Goal: Find specific page/section: Find specific page/section

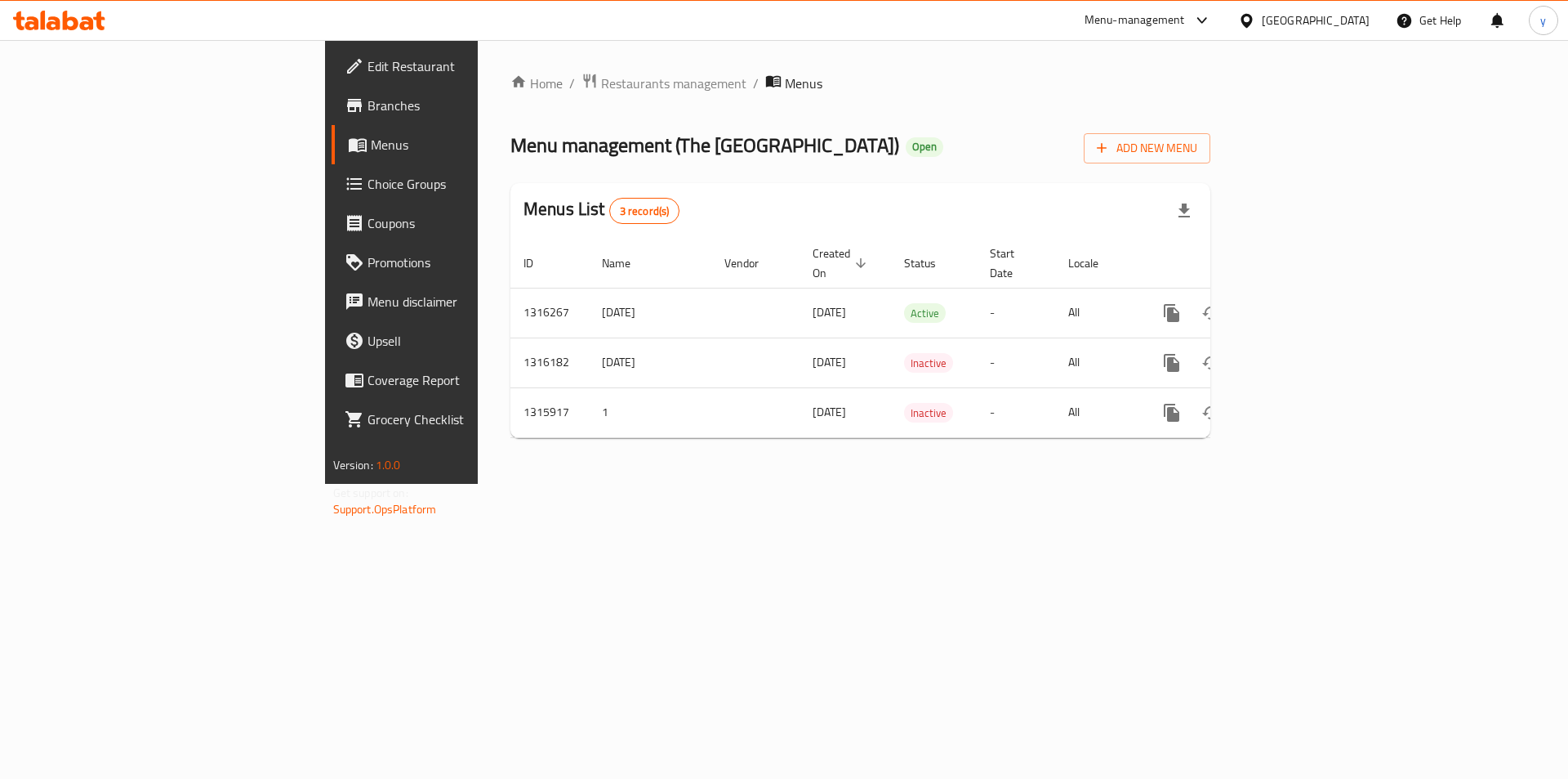
click at [1319, 30] on div "United Arab Emirates" at bounding box center [1315, 20] width 108 height 18
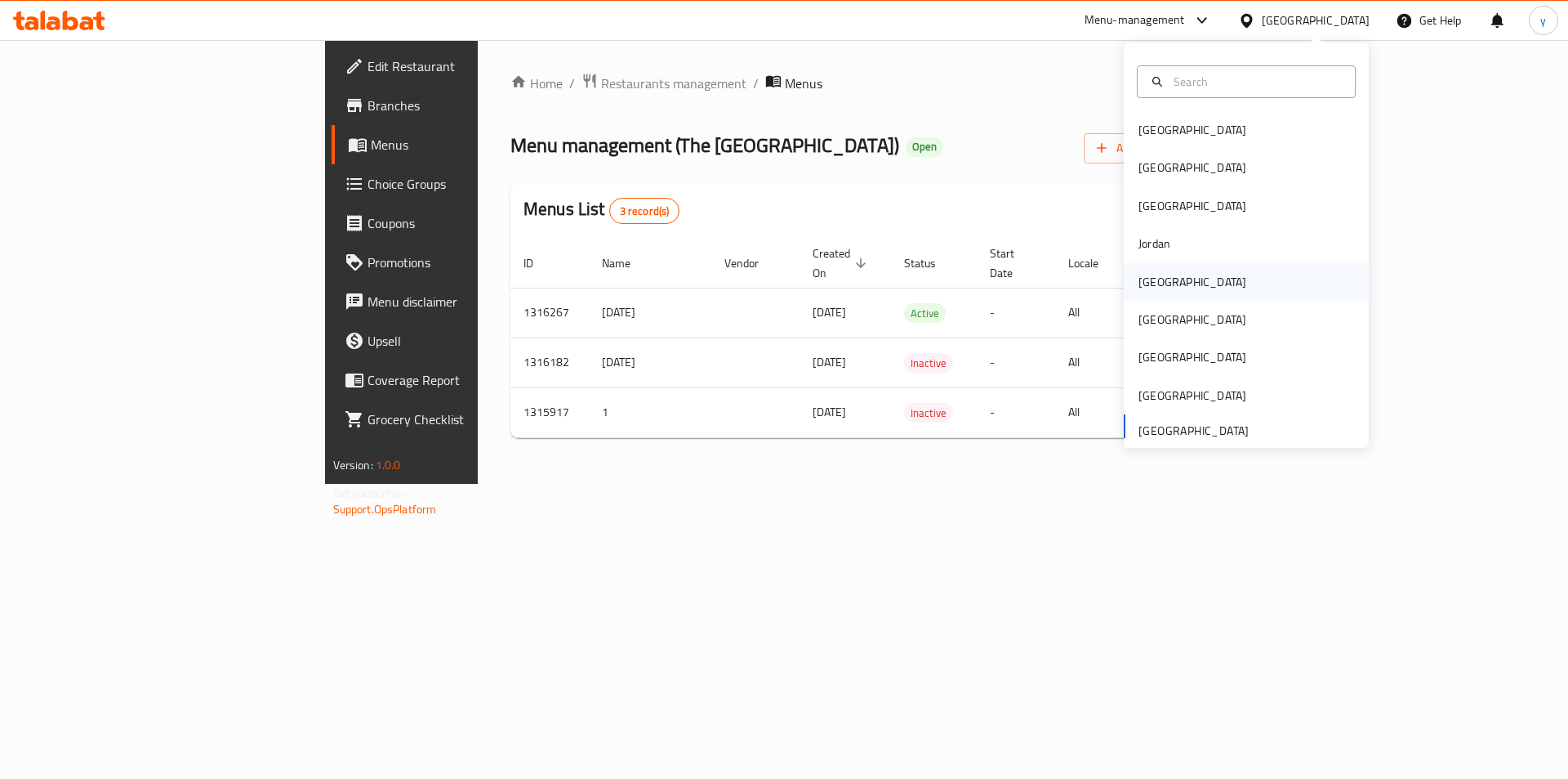
click at [1212, 277] on div "[GEOGRAPHIC_DATA]" at bounding box center [1245, 281] width 245 height 37
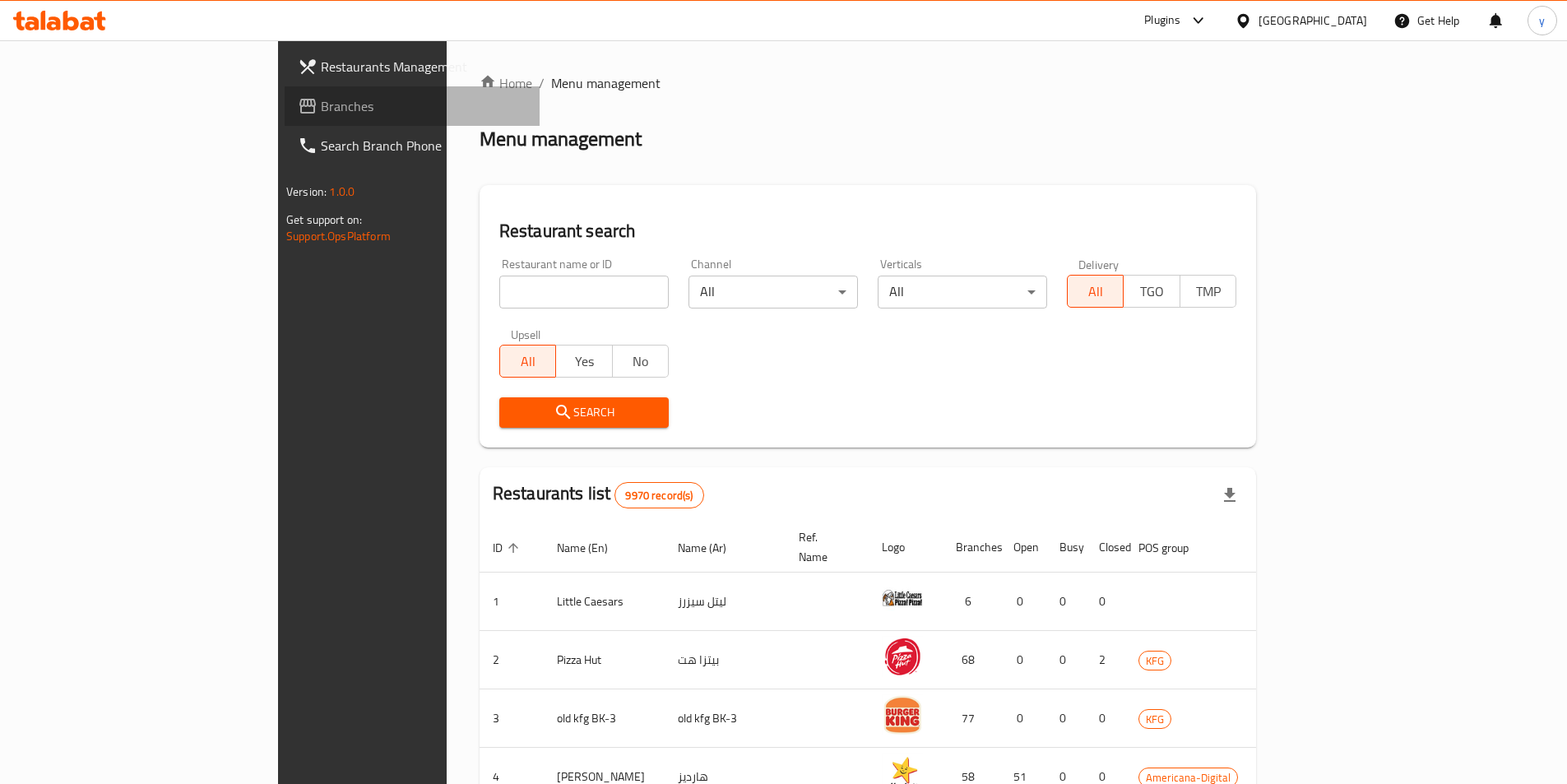
click at [321, 102] on span "Branches" at bounding box center [424, 106] width 206 height 19
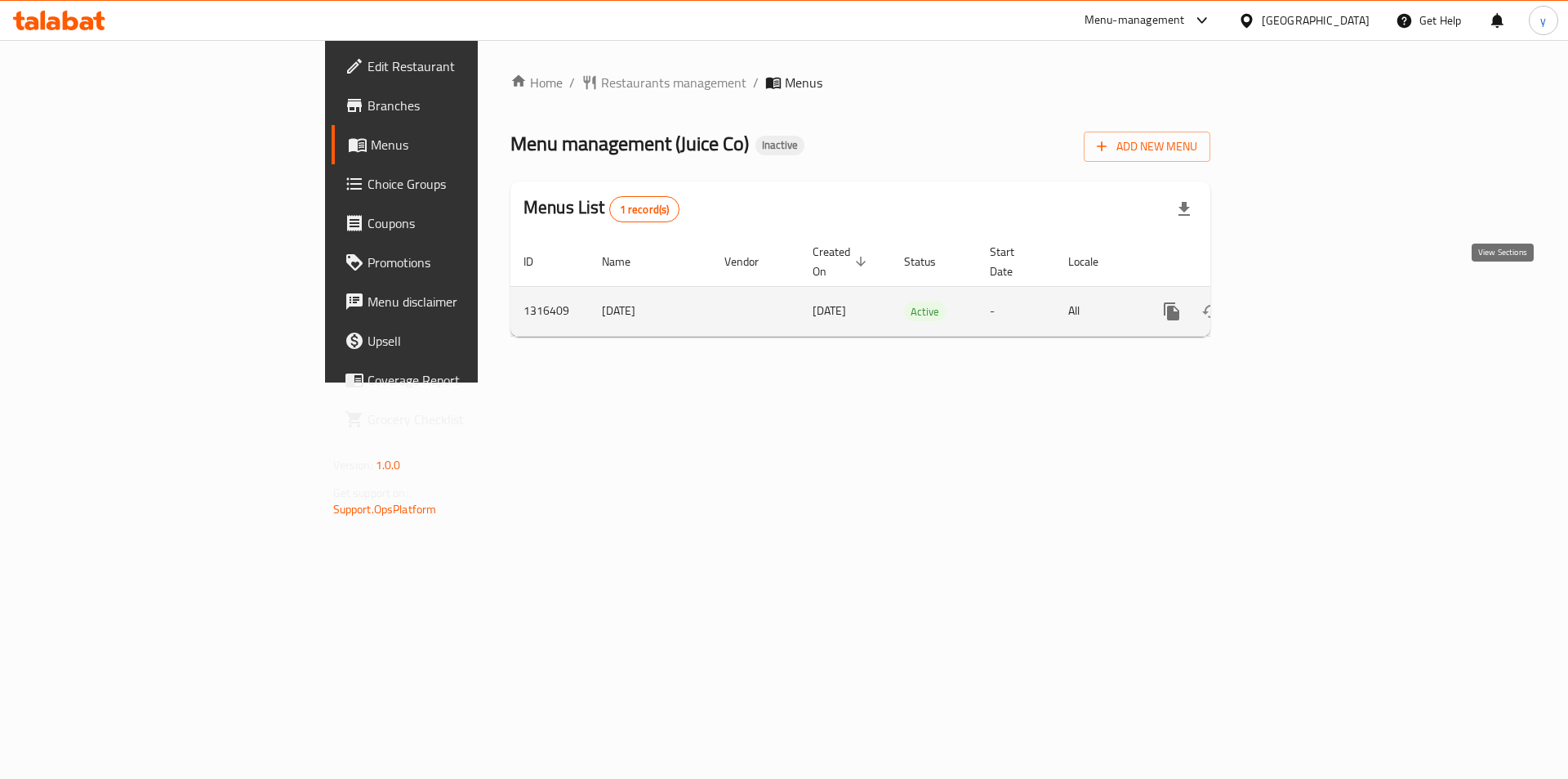
click at [1299, 302] on icon "enhanced table" at bounding box center [1290, 311] width 19 height 19
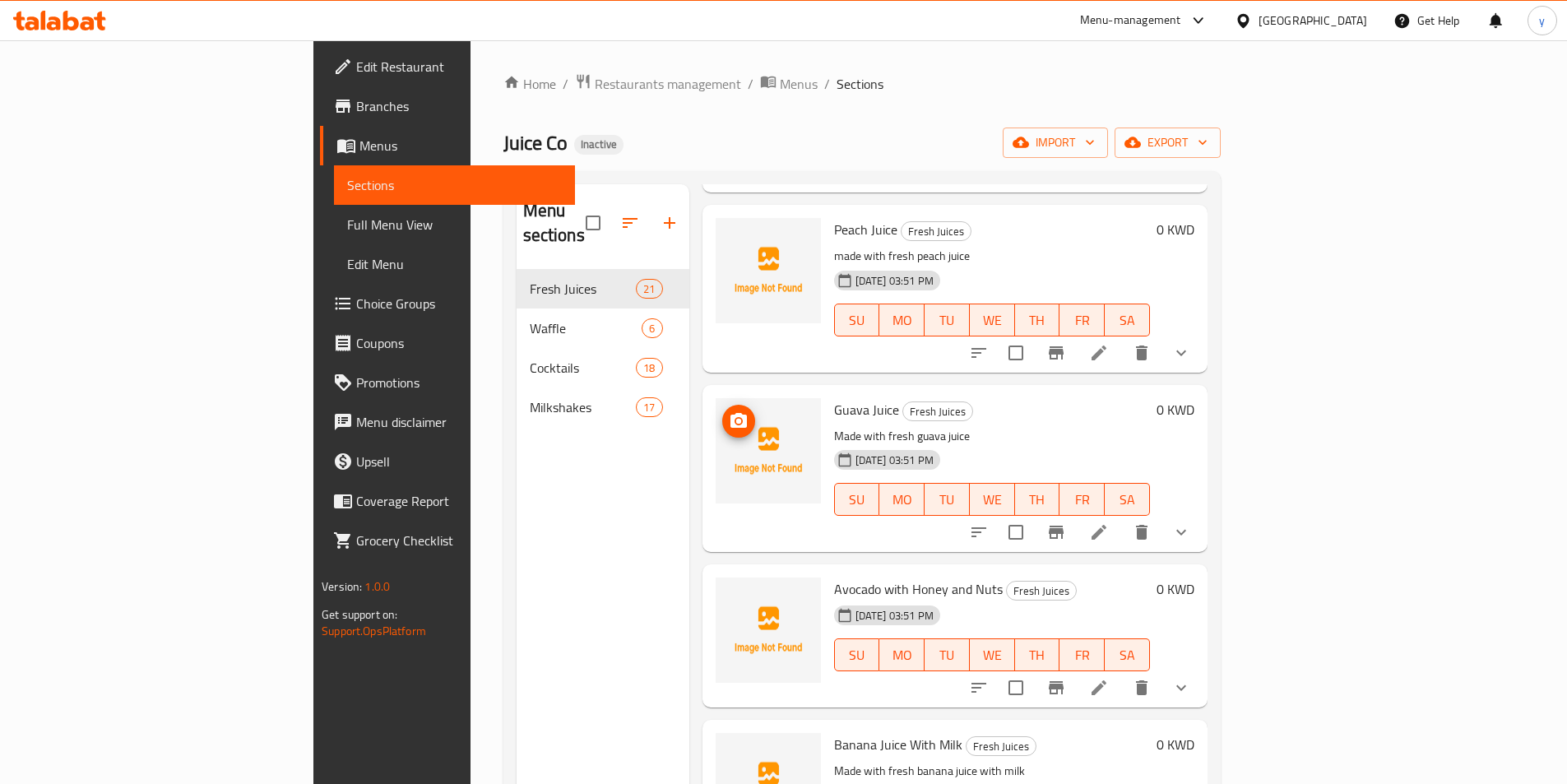
scroll to position [2220, 0]
